Goal: Transaction & Acquisition: Register for event/course

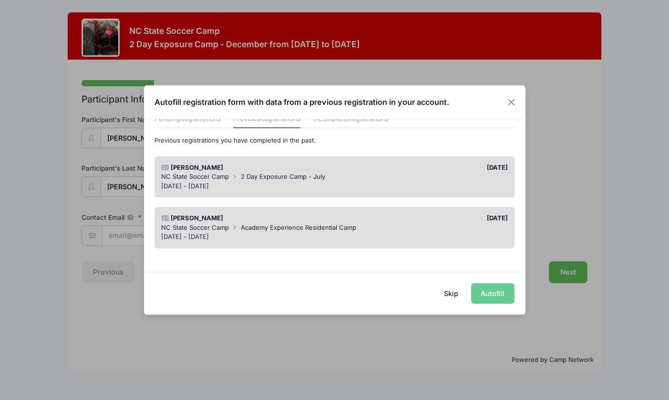
scroll to position [46, 0]
click at [490, 294] on div "Skip Autofill" at bounding box center [334, 293] width 381 height 42
click at [367, 296] on div "Skip Autofill" at bounding box center [334, 293] width 381 height 42
click at [495, 291] on div "Skip Autofill" at bounding box center [334, 293] width 381 height 42
click at [423, 179] on div "NC State Soccer Camp 2 Day Exposure Camp - July" at bounding box center [334, 178] width 347 height 10
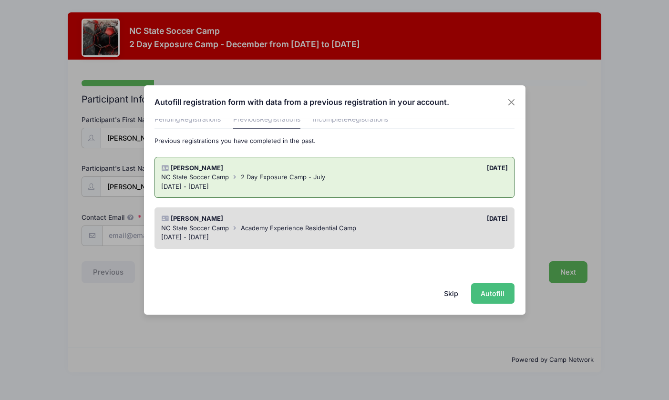
click at [490, 299] on button "Autofill" at bounding box center [492, 293] width 43 height 21
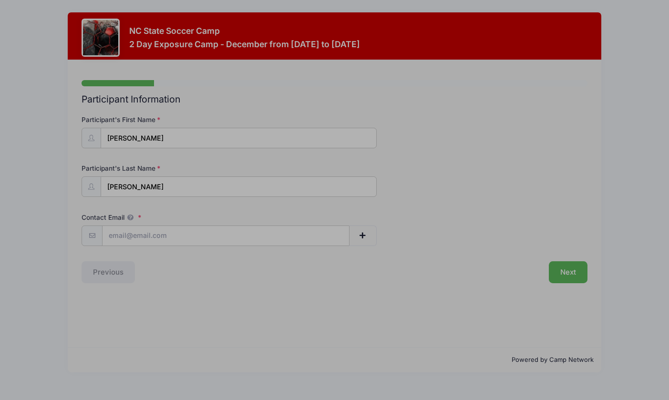
type input "[PERSON_NAME][EMAIL_ADDRESS][PERSON_NAME][DOMAIN_NAME]"
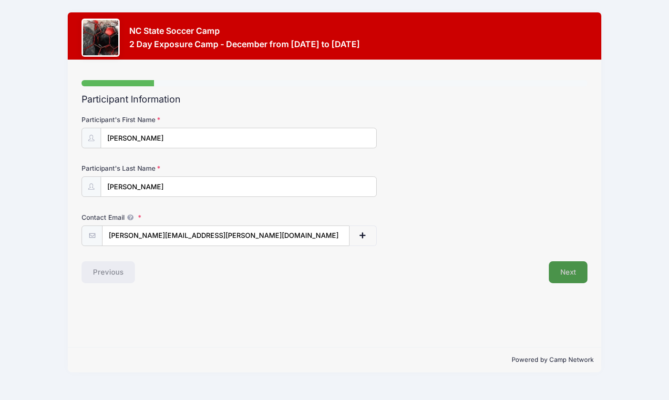
click at [575, 271] on button "Next" at bounding box center [568, 272] width 39 height 22
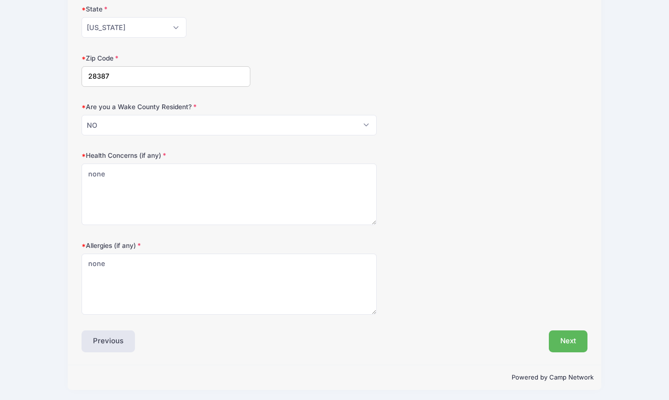
scroll to position [257, 0]
click at [572, 337] on button "Next" at bounding box center [568, 342] width 39 height 22
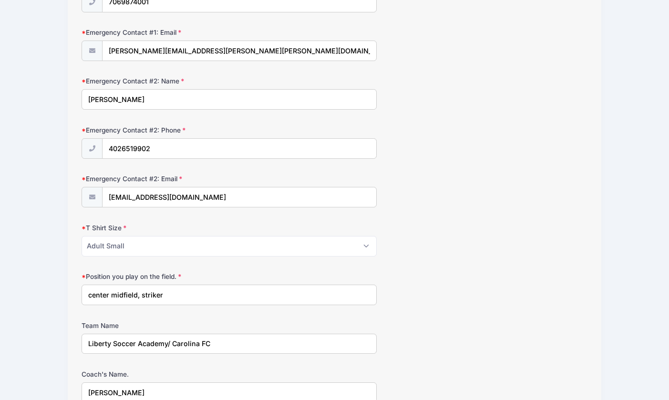
scroll to position [332, 0]
select select "Adult Medium"
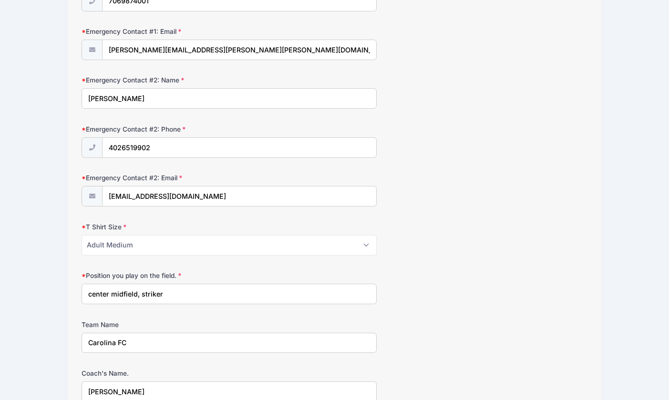
click at [134, 340] on input "Carolina FC" at bounding box center [229, 343] width 295 height 21
click at [235, 364] on form "Parent/Guardian: Name Diana Hampson Parent/Guardian: Phone 7069874166 Parent/Gu…" at bounding box center [335, 248] width 506 height 930
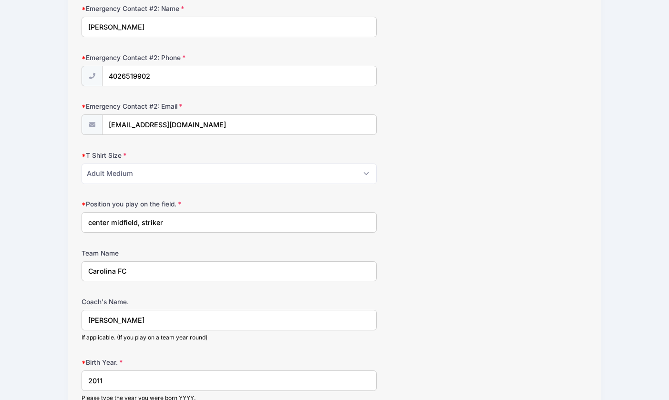
scroll to position [405, 0]
click at [136, 265] on input "Carolina FC" at bounding box center [229, 270] width 295 height 21
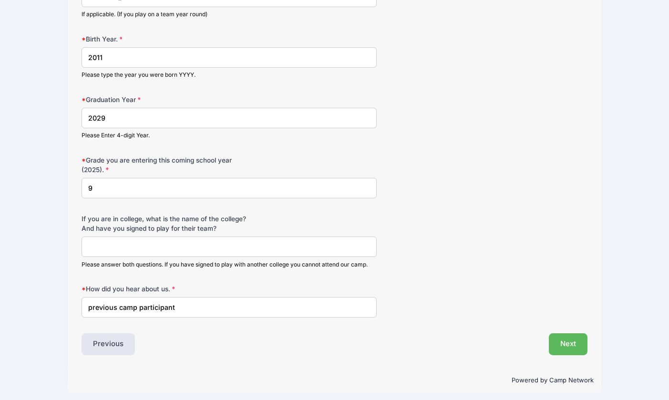
scroll to position [727, 0]
type input "Carolina FC Swarm NPL"
click at [568, 337] on button "Next" at bounding box center [568, 345] width 39 height 22
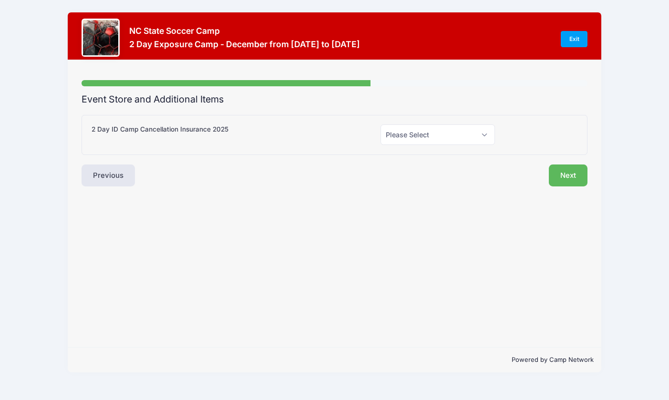
scroll to position [0, 0]
select select "0"
click at [566, 177] on button "Next" at bounding box center [568, 176] width 39 height 22
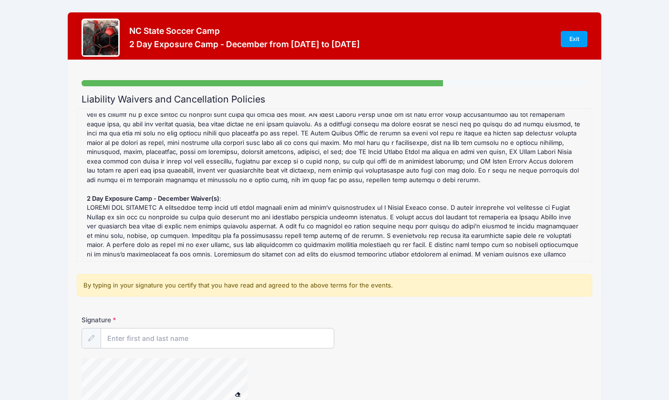
scroll to position [586, 0]
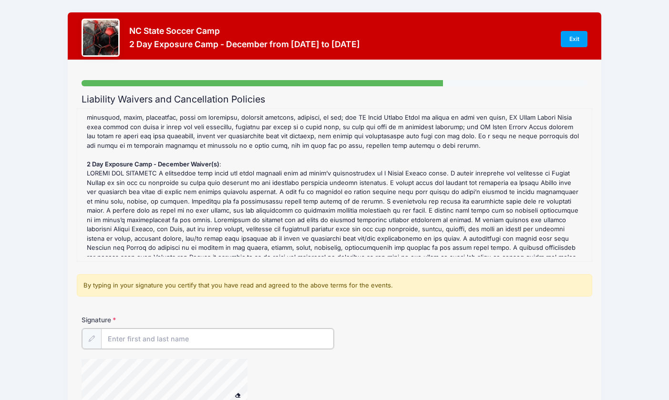
click at [162, 336] on input "Signature" at bounding box center [217, 339] width 233 height 21
type input "Diana Hampson"
click at [392, 334] on div "Signature Diana Hampson" at bounding box center [335, 331] width 506 height 33
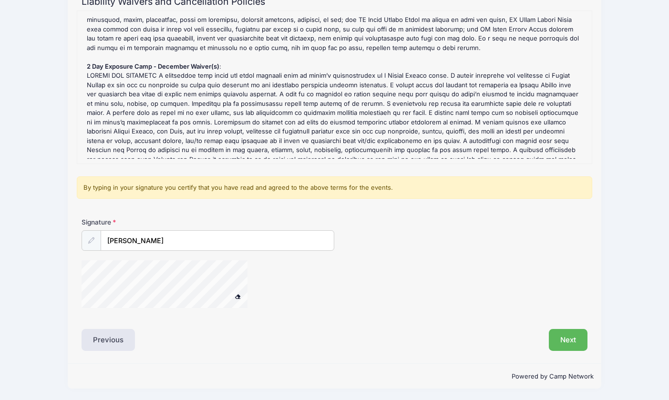
scroll to position [97, 0]
click at [564, 341] on button "Next" at bounding box center [568, 340] width 39 height 22
click at [558, 336] on button "Next" at bounding box center [568, 340] width 39 height 22
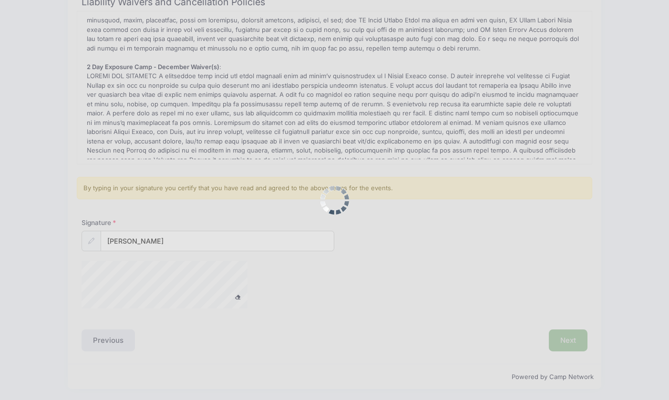
scroll to position [0, 0]
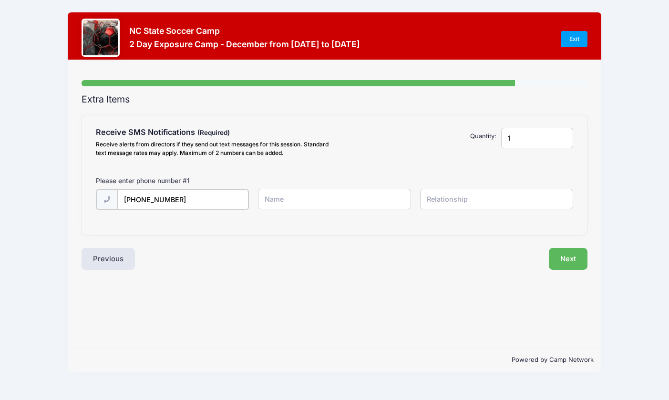
type input "(706) 987-4166"
type input "Diana"
type input "s"
type input "mother"
click at [574, 258] on button "Next" at bounding box center [568, 258] width 39 height 22
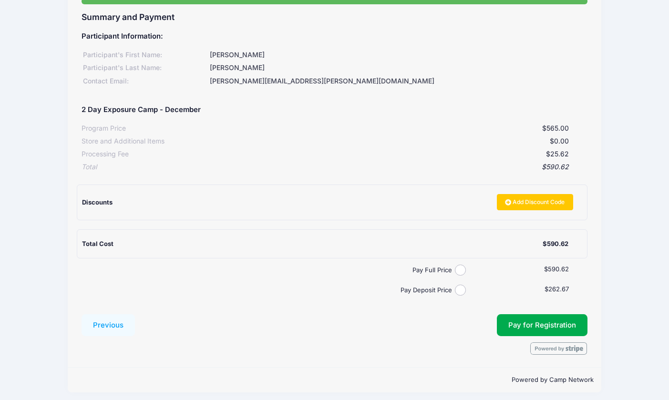
scroll to position [82, 0]
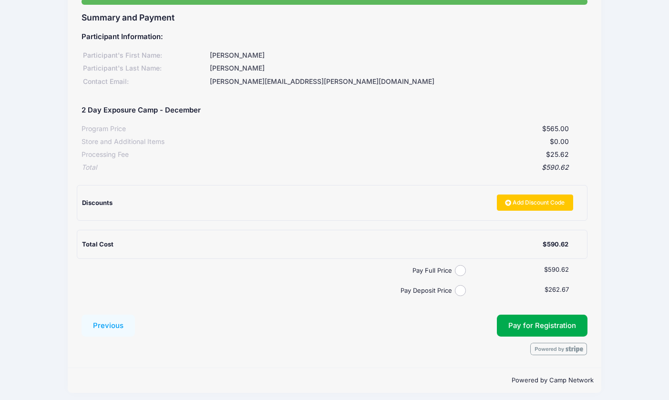
click at [460, 287] on input "Pay Deposit Price" at bounding box center [460, 290] width 11 height 11
radio input "true"
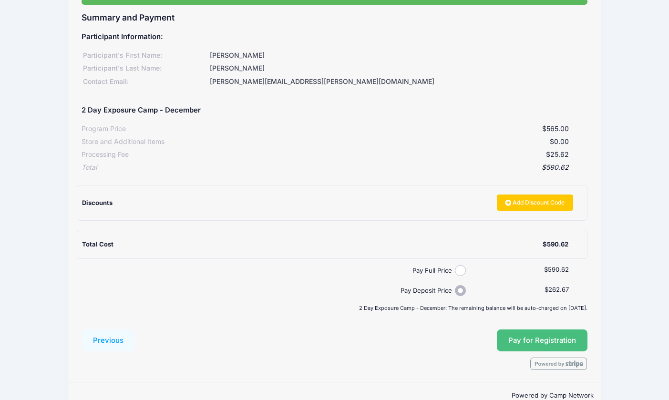
click at [538, 336] on button "Pay for Registration" at bounding box center [542, 340] width 91 height 22
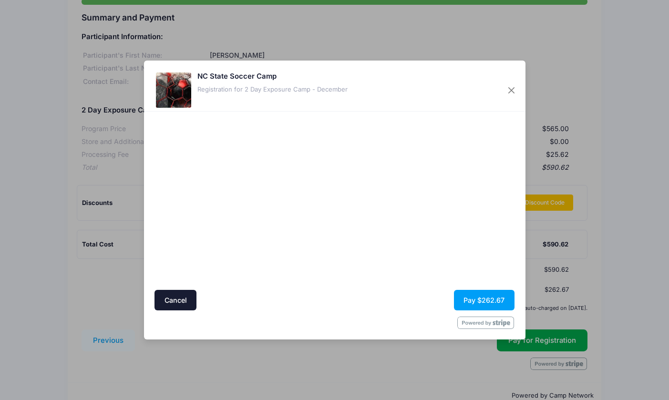
click at [295, 279] on div at bounding box center [241, 200] width 175 height 169
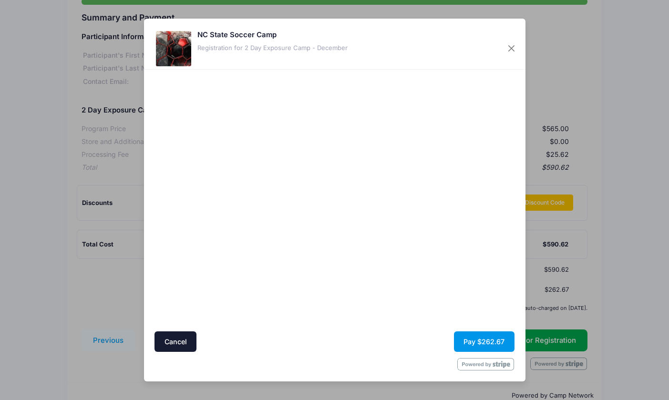
click at [479, 340] on button "Pay $262.67" at bounding box center [484, 341] width 61 height 21
